Goal: Task Accomplishment & Management: Use online tool/utility

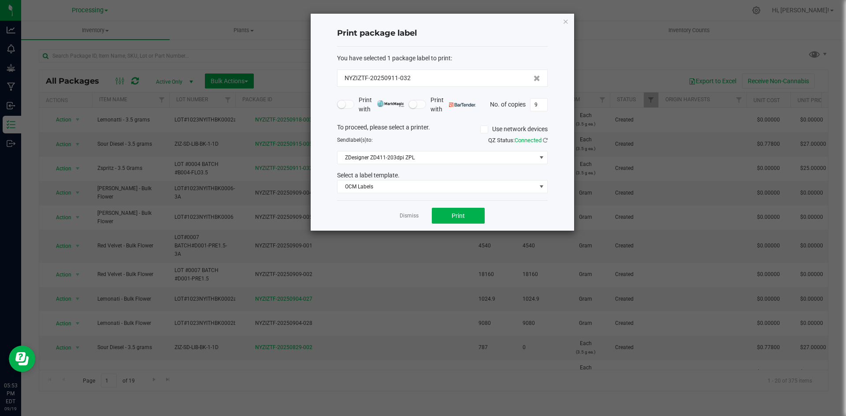
drag, startPoint x: 403, startPoint y: 204, endPoint x: 402, endPoint y: 212, distance: 7.5
click at [403, 205] on div "Dismiss Print" at bounding box center [442, 215] width 211 height 30
drag, startPoint x: 405, startPoint y: 214, endPoint x: 67, endPoint y: 110, distance: 354.0
click at [405, 214] on link "Dismiss" at bounding box center [409, 215] width 19 height 7
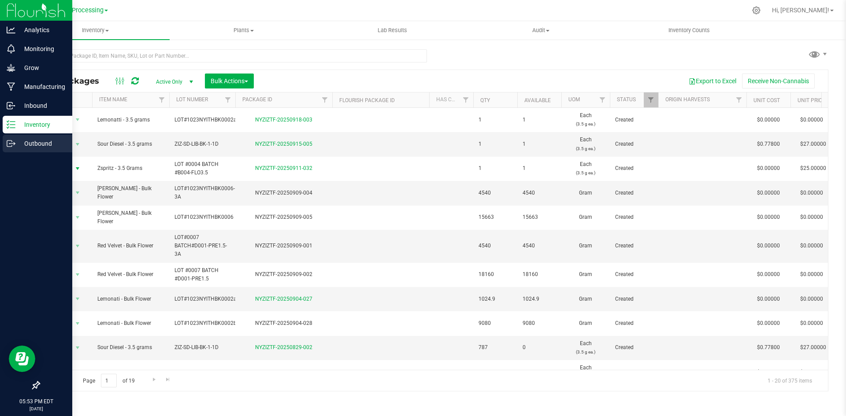
drag, startPoint x: 19, startPoint y: 148, endPoint x: 27, endPoint y: 145, distance: 9.2
click at [19, 148] on p "Outbound" at bounding box center [41, 143] width 53 height 11
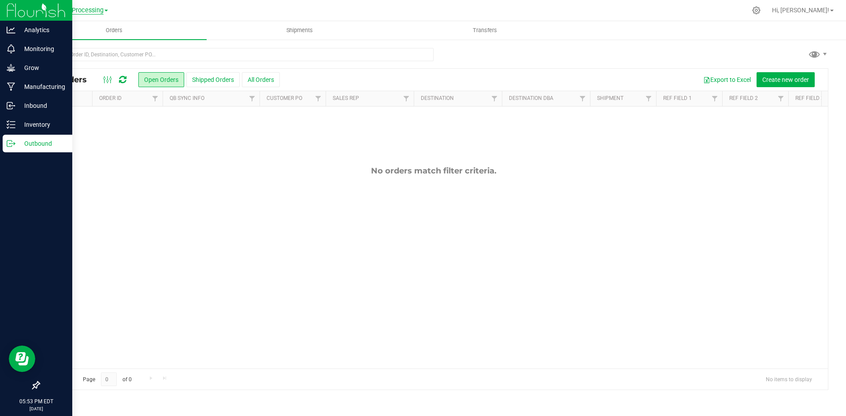
click at [76, 12] on span "Processing" at bounding box center [88, 11] width 32 height 8
click at [78, 87] on link "ZIZ NY GRW LLC (Distribution)" at bounding box center [90, 90] width 129 height 12
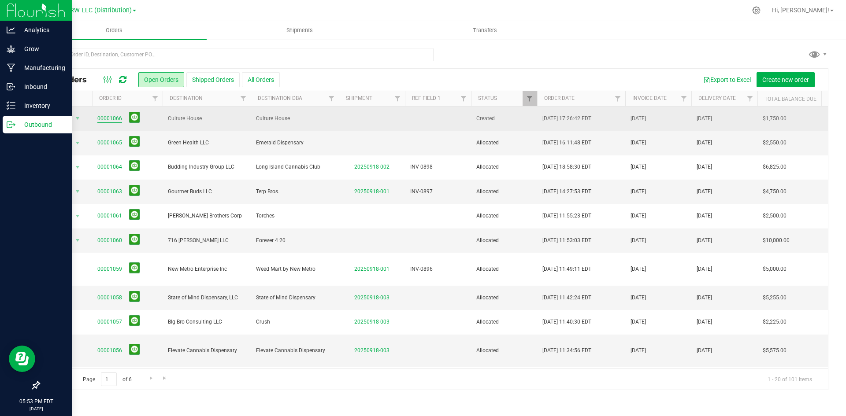
click at [112, 118] on link "00001066" at bounding box center [109, 119] width 25 height 8
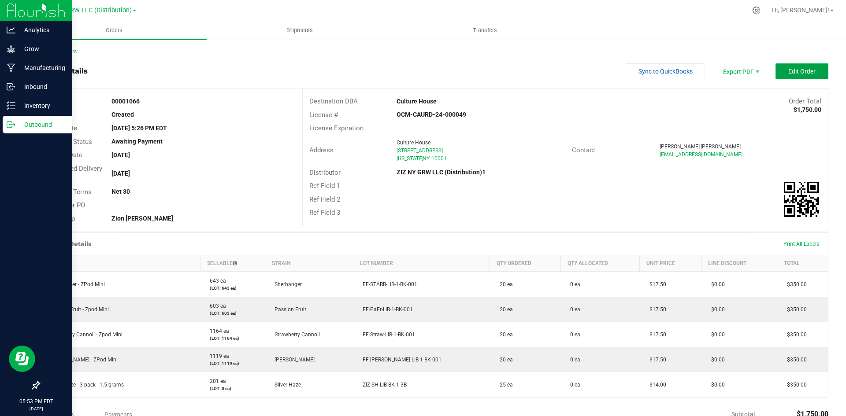
click at [800, 72] on span "Edit Order" at bounding box center [801, 71] width 27 height 7
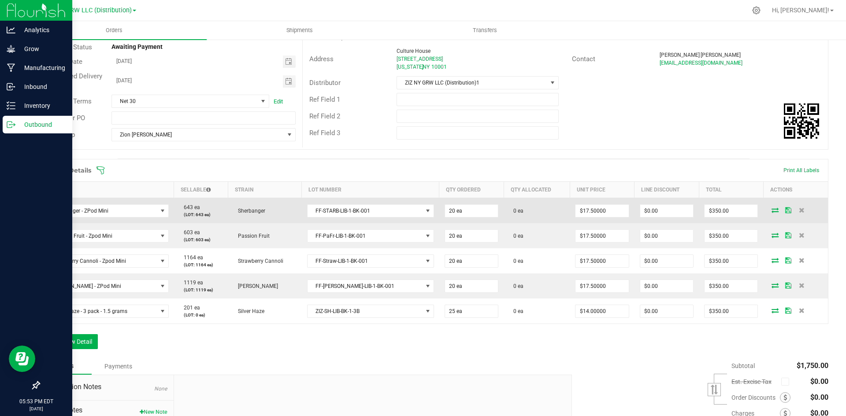
scroll to position [88, 0]
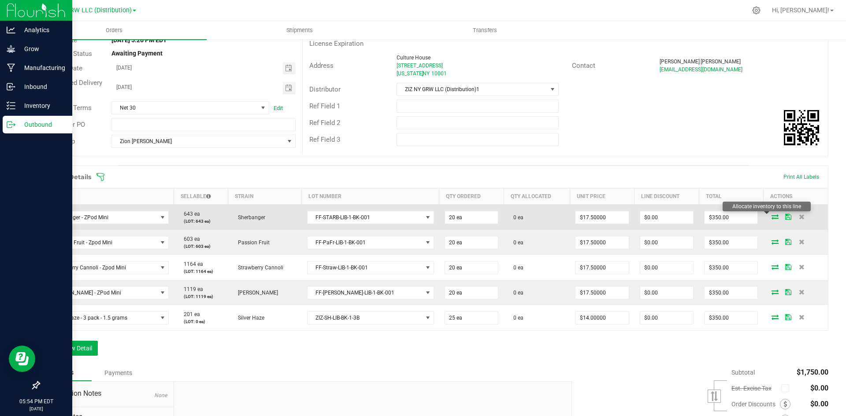
click at [772, 217] on icon at bounding box center [775, 216] width 7 height 5
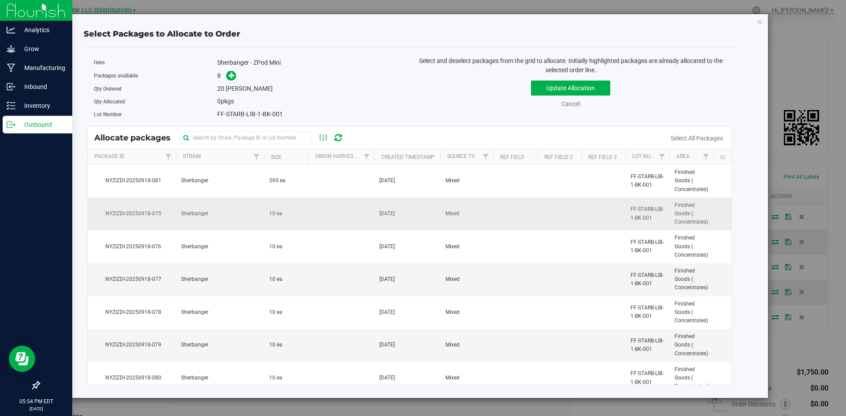
click at [298, 210] on td "10 ea" at bounding box center [286, 214] width 44 height 33
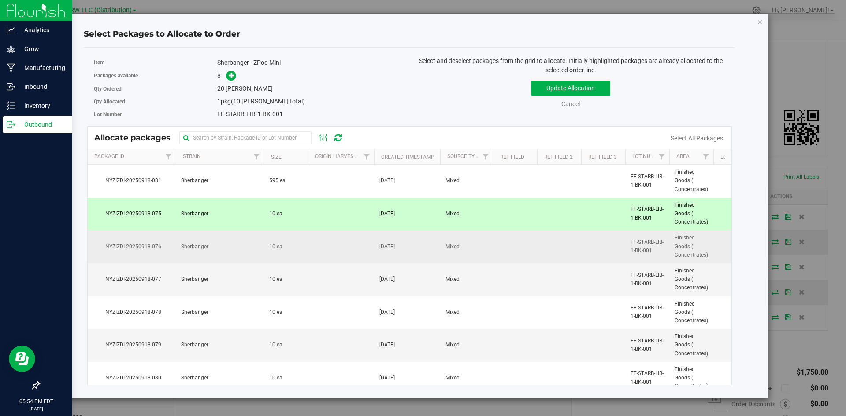
click at [295, 249] on td "10 ea" at bounding box center [286, 246] width 44 height 33
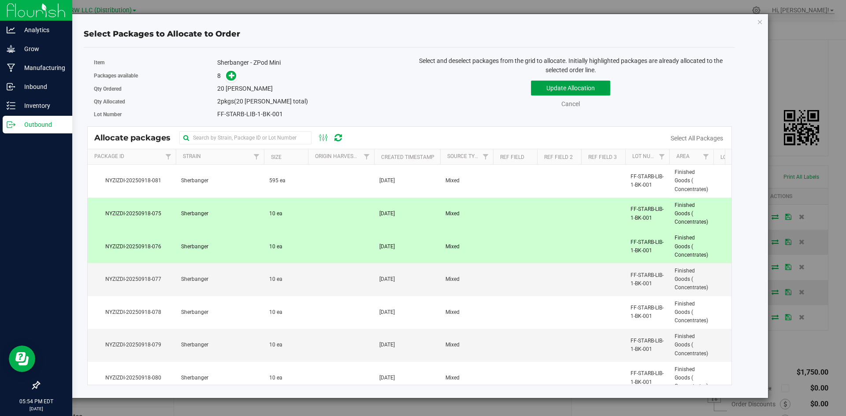
click at [583, 90] on button "Update Allocation" at bounding box center [570, 88] width 79 height 15
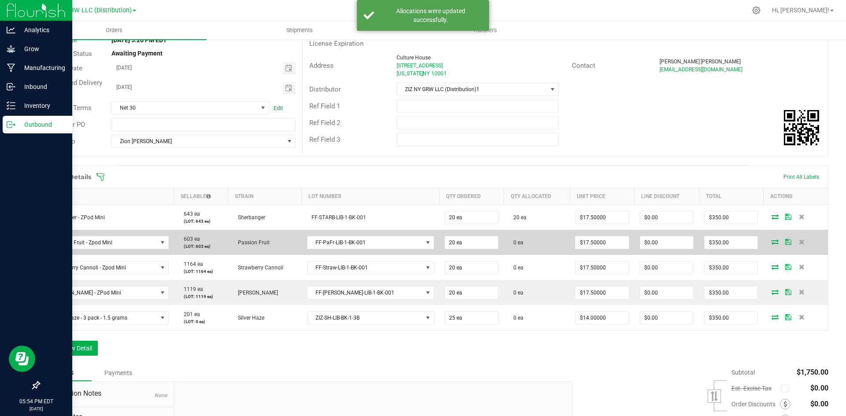
click at [772, 242] on icon at bounding box center [775, 241] width 7 height 5
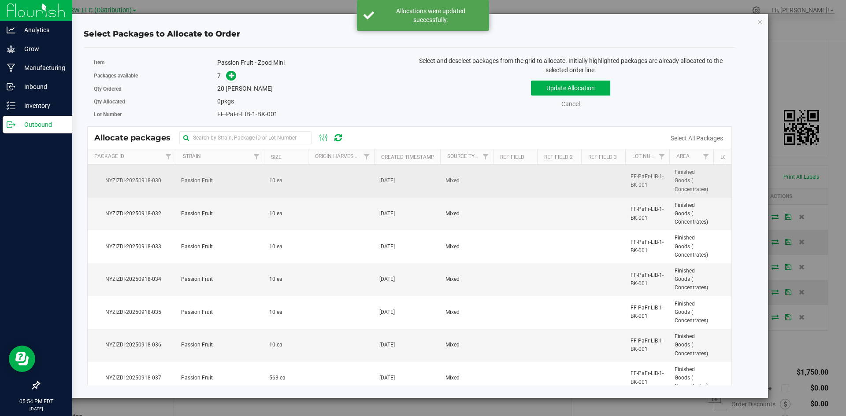
drag, startPoint x: 305, startPoint y: 178, endPoint x: 311, endPoint y: 188, distance: 11.6
click at [305, 178] on td "10 ea" at bounding box center [286, 181] width 44 height 33
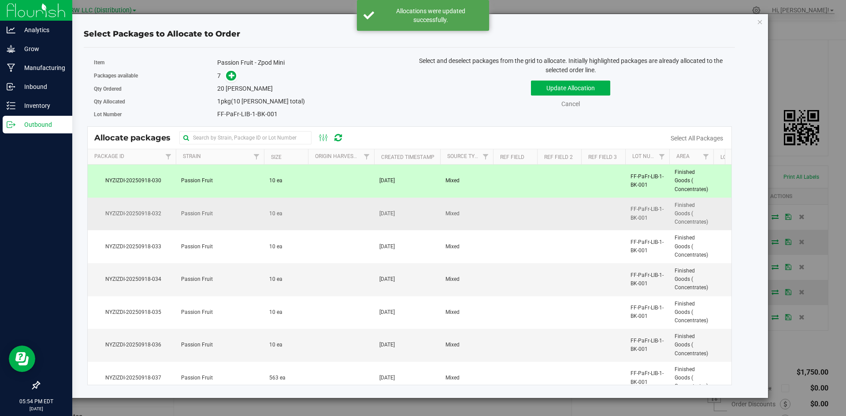
click at [317, 212] on td at bounding box center [341, 214] width 66 height 33
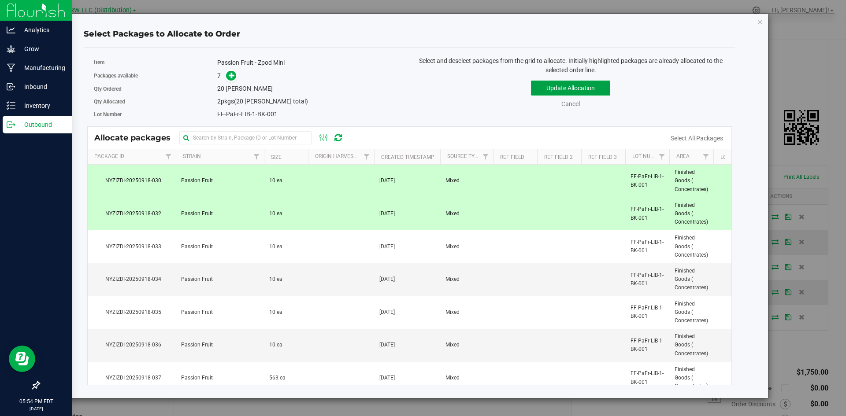
click at [582, 85] on button "Update Allocation" at bounding box center [570, 88] width 79 height 15
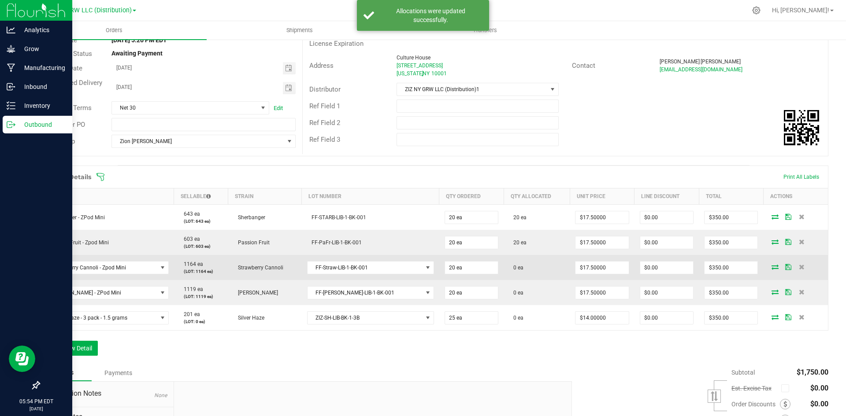
click at [772, 266] on icon at bounding box center [775, 266] width 7 height 5
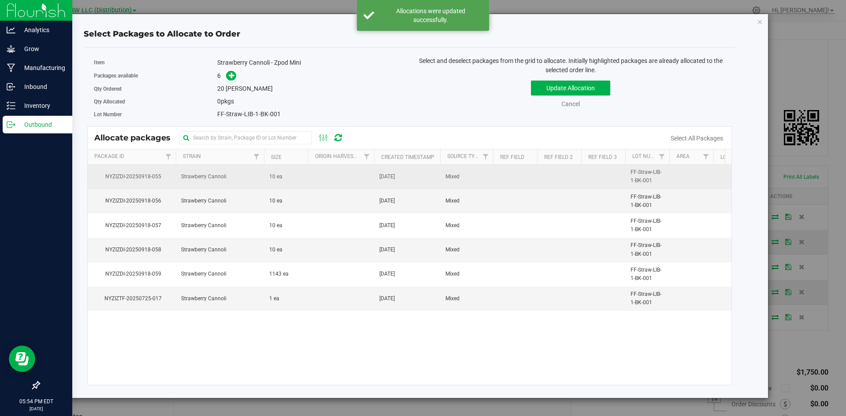
drag, startPoint x: 292, startPoint y: 178, endPoint x: 289, endPoint y: 183, distance: 6.7
click at [292, 178] on td "10 ea" at bounding box center [286, 177] width 44 height 24
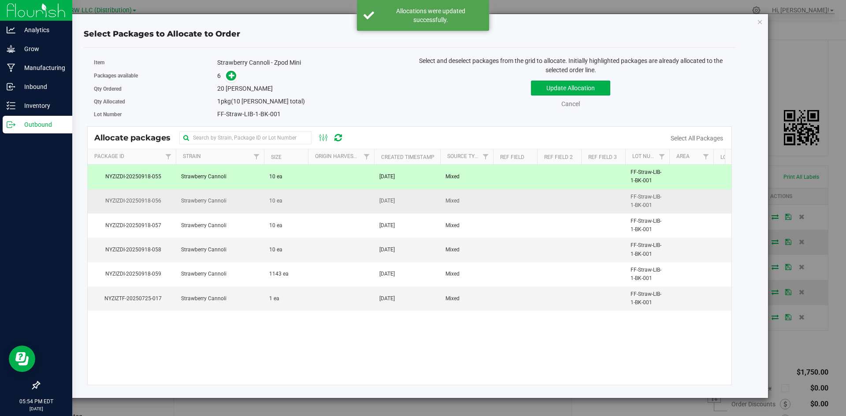
click at [289, 204] on td "10 ea" at bounding box center [286, 201] width 44 height 24
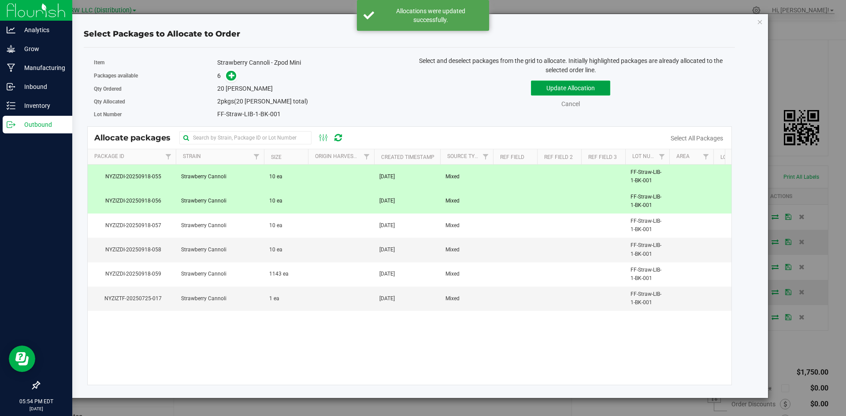
click at [562, 92] on button "Update Allocation" at bounding box center [570, 88] width 79 height 15
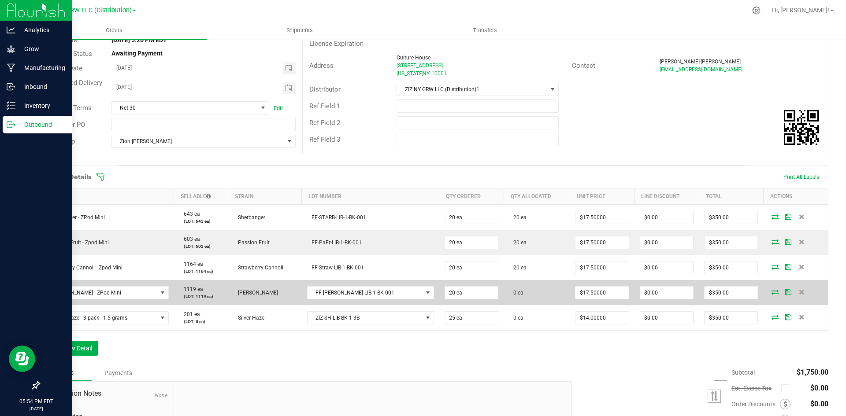
click at [772, 293] on icon at bounding box center [775, 291] width 7 height 5
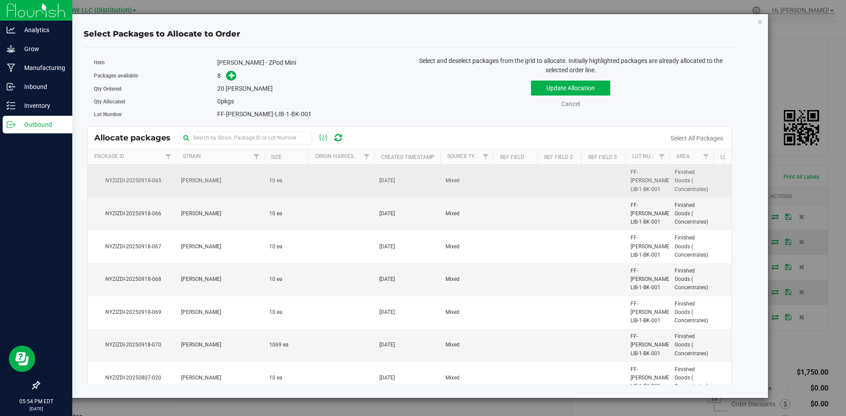
click at [298, 184] on td "10 ea" at bounding box center [286, 181] width 44 height 33
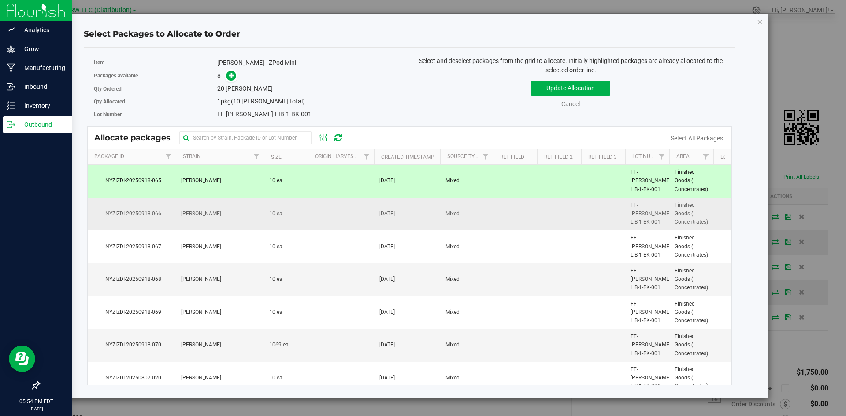
click at [301, 212] on td "10 ea" at bounding box center [286, 214] width 44 height 33
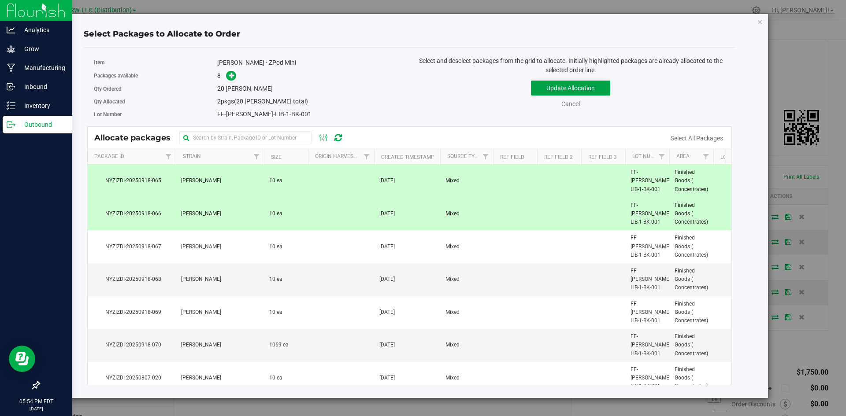
drag, startPoint x: 591, startPoint y: 85, endPoint x: 595, endPoint y: 91, distance: 7.0
click at [591, 86] on button "Update Allocation" at bounding box center [570, 88] width 79 height 15
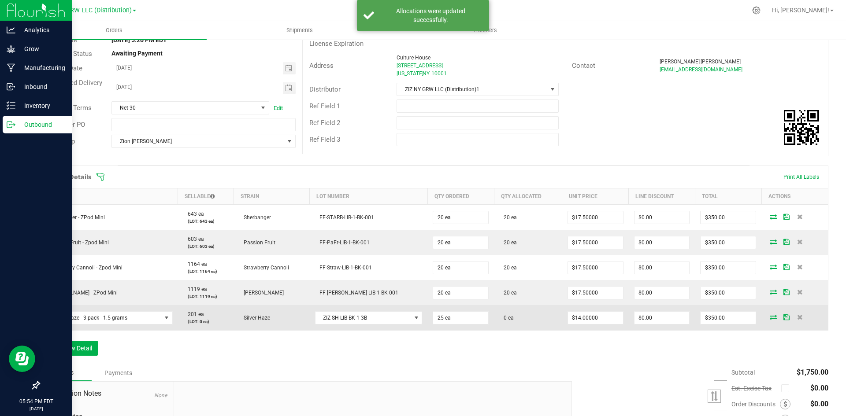
click at [770, 318] on icon at bounding box center [773, 317] width 7 height 5
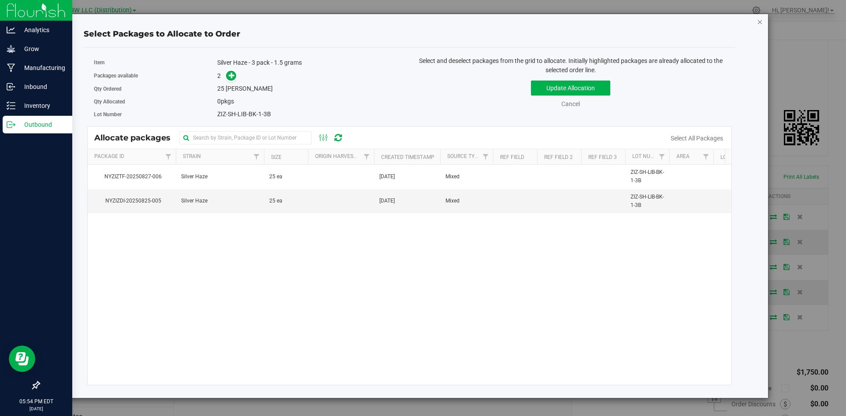
click at [760, 24] on icon "button" at bounding box center [760, 21] width 6 height 11
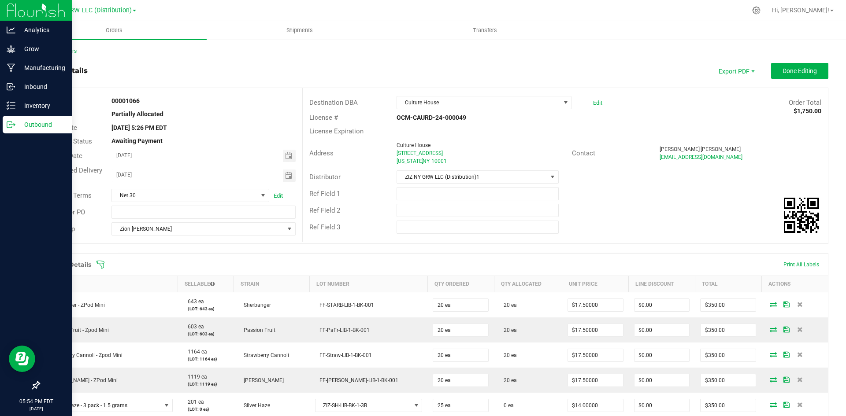
scroll to position [0, 0]
click at [800, 71] on span "Done Editing" at bounding box center [800, 71] width 34 height 7
